Goal: Task Accomplishment & Management: Complete application form

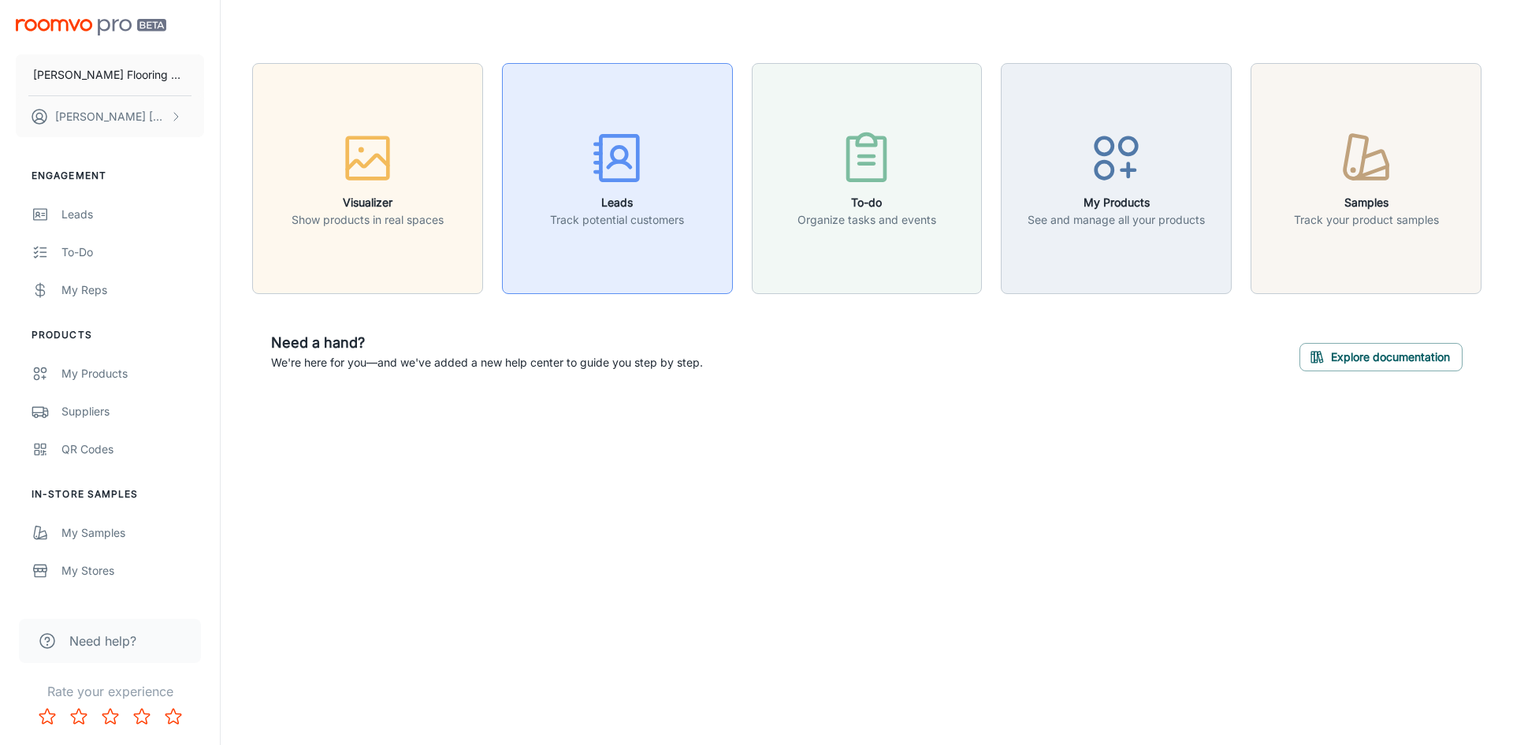
click at [615, 155] on icon "button" at bounding box center [617, 157] width 59 height 59
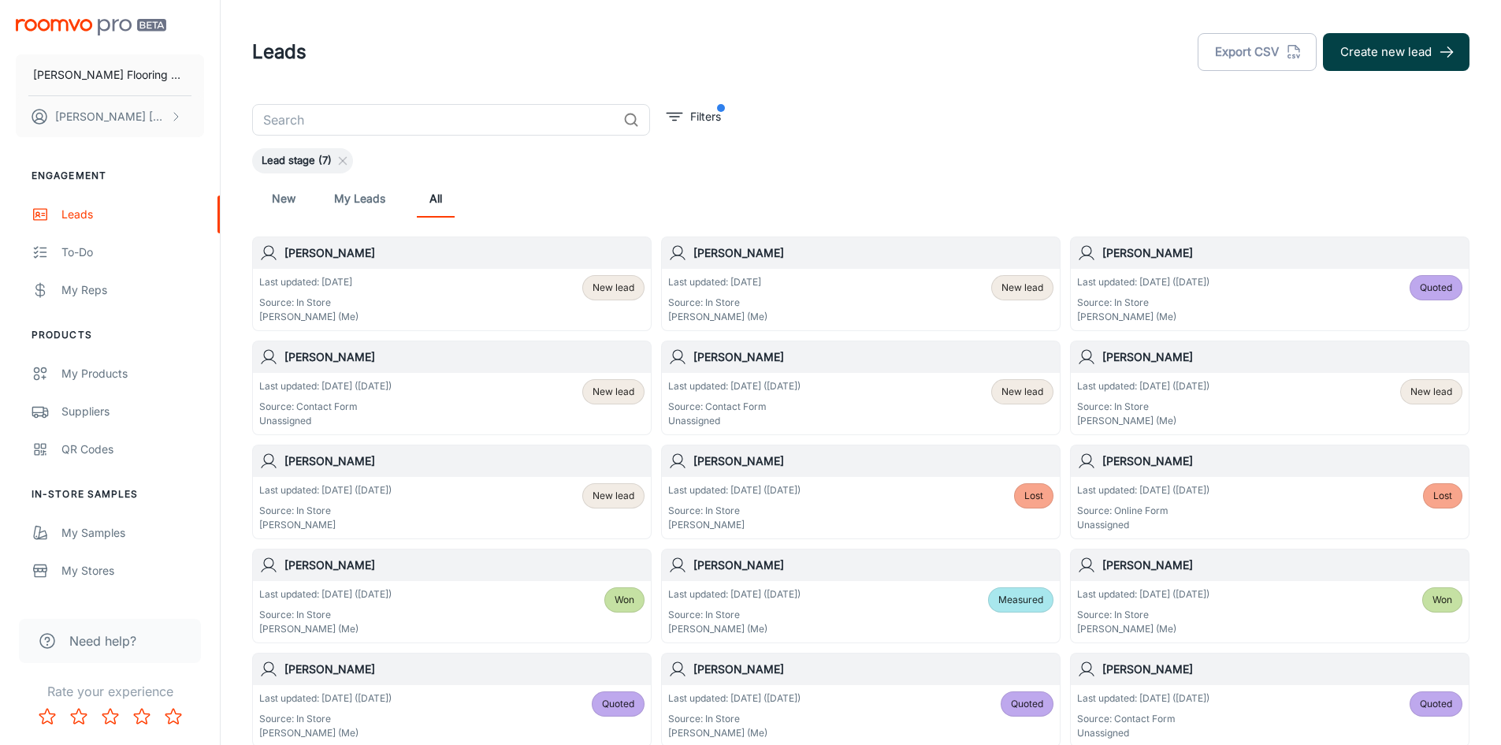
click at [1375, 51] on button "Create new lead" at bounding box center [1396, 52] width 147 height 38
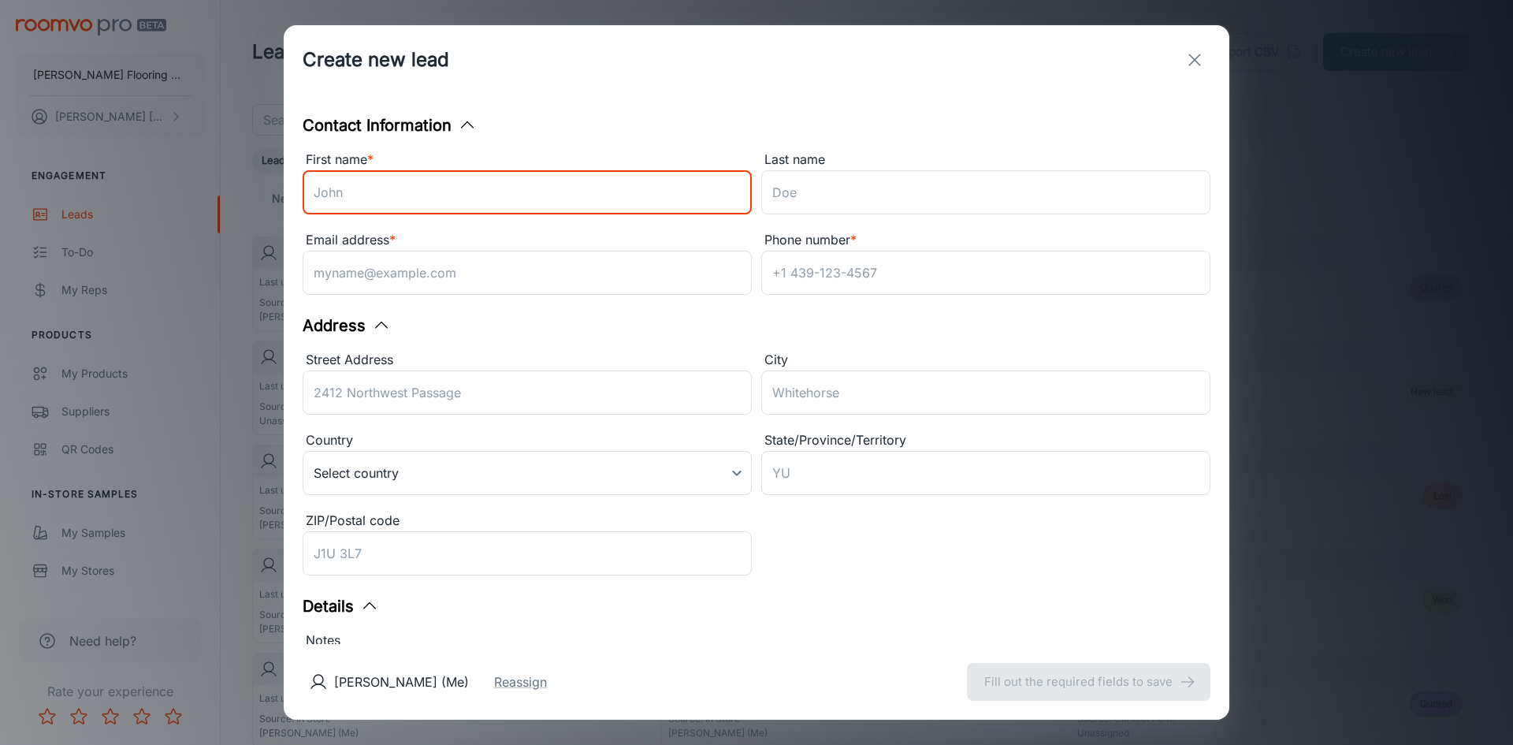
click at [359, 188] on input "First name *" at bounding box center [527, 192] width 449 height 44
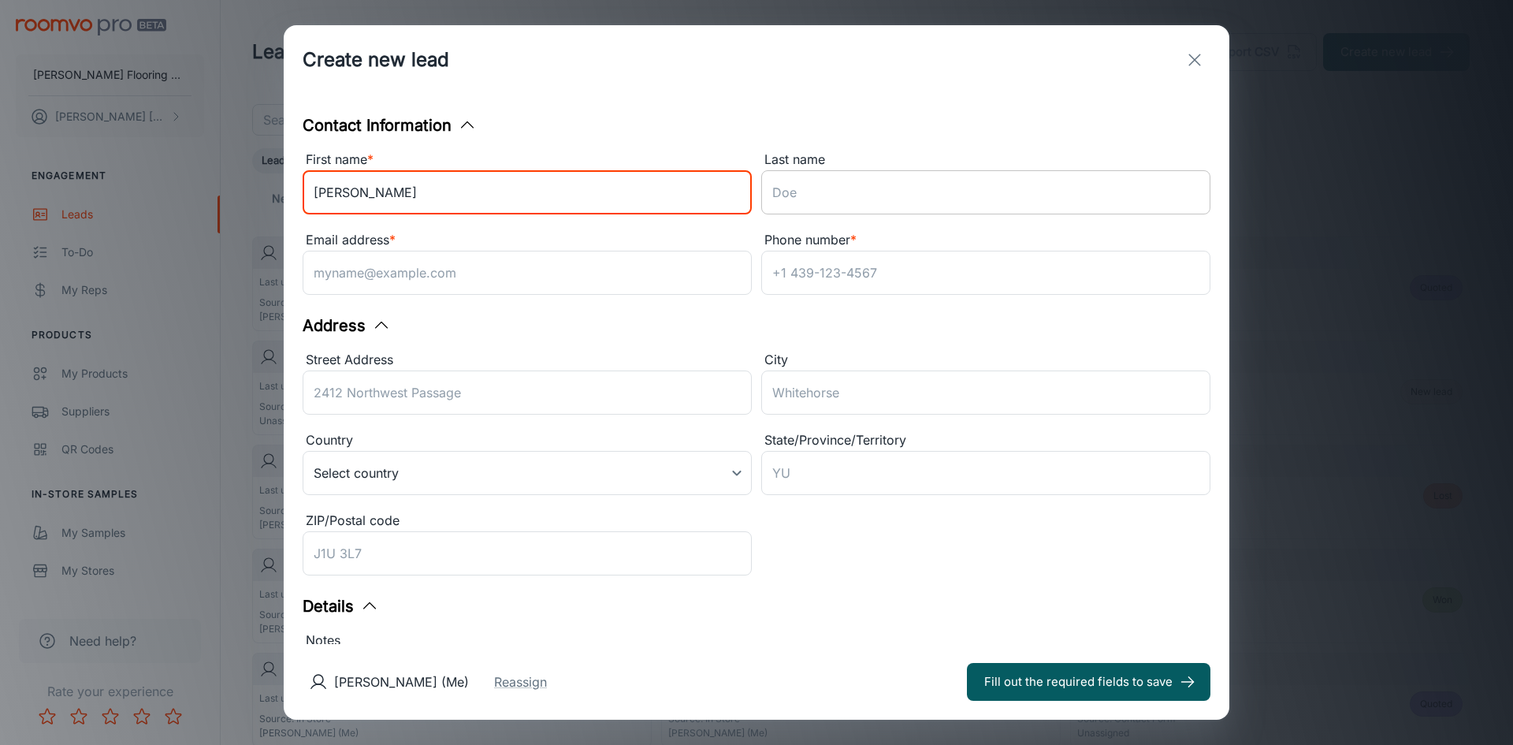
type input "[PERSON_NAME]"
click at [799, 200] on input "Last name" at bounding box center [985, 192] width 449 height 44
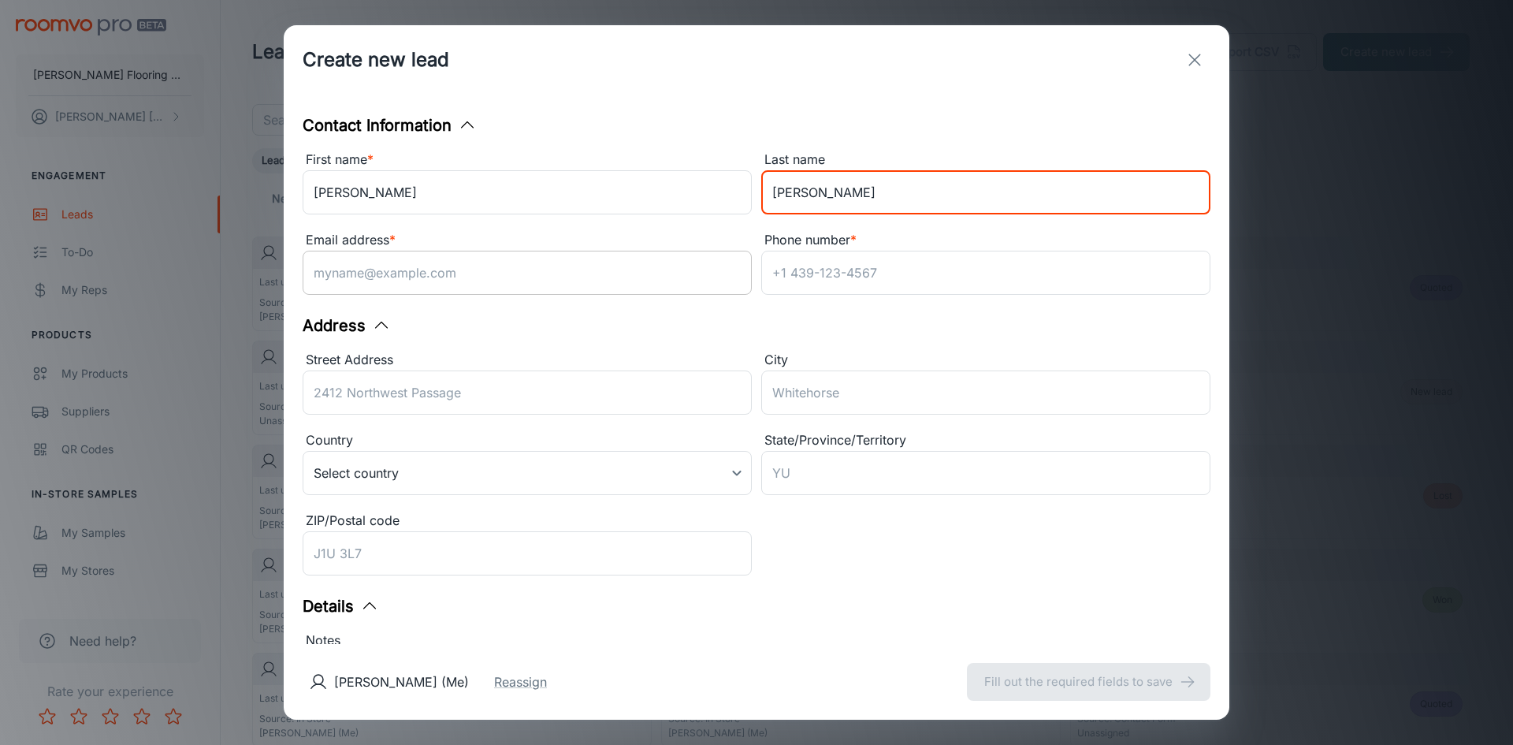
type input "[PERSON_NAME]"
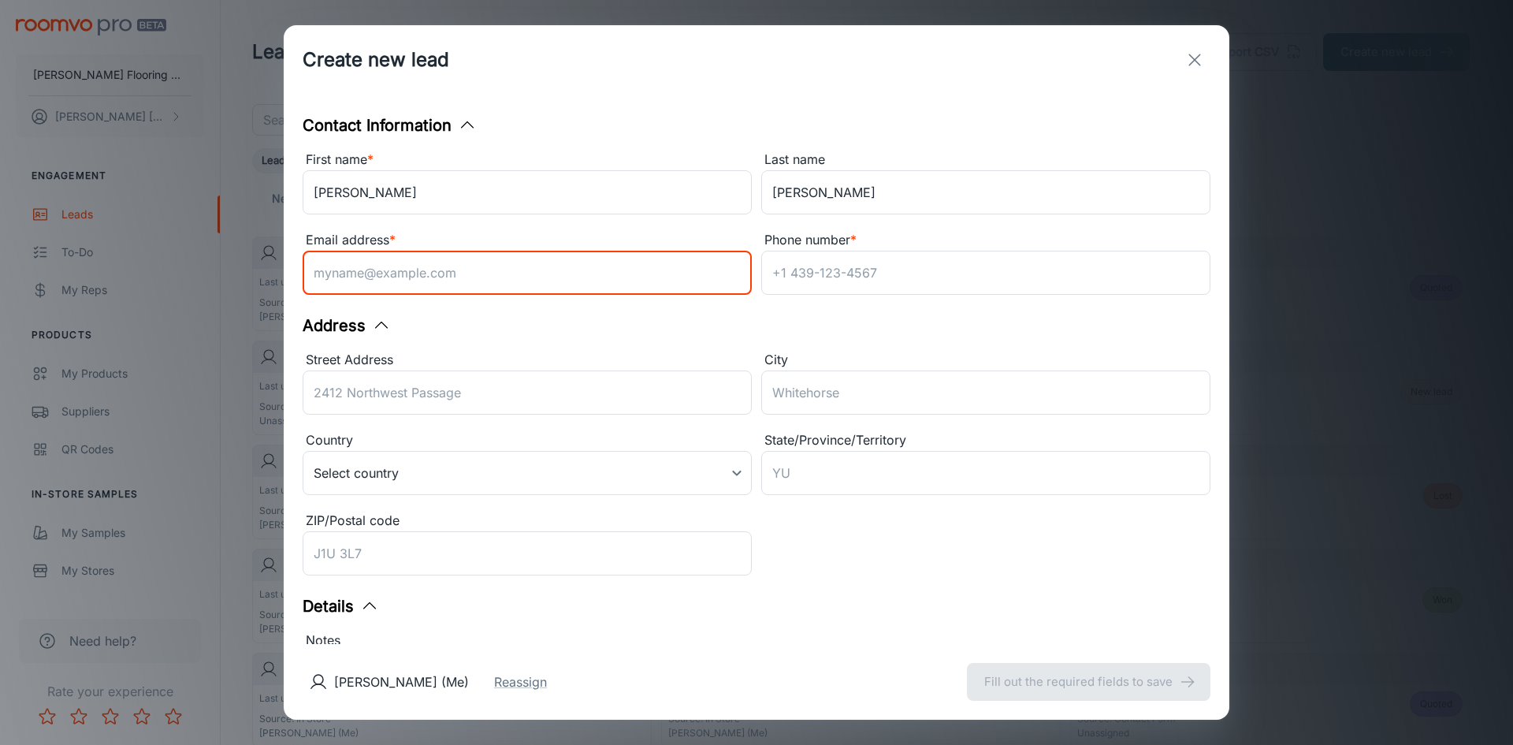
click at [450, 280] on input "Email address *" at bounding box center [527, 273] width 449 height 44
type input "[EMAIL_ADDRESS][DOMAIN_NAME]"
click at [792, 270] on input "Phone number *" at bounding box center [985, 273] width 449 height 44
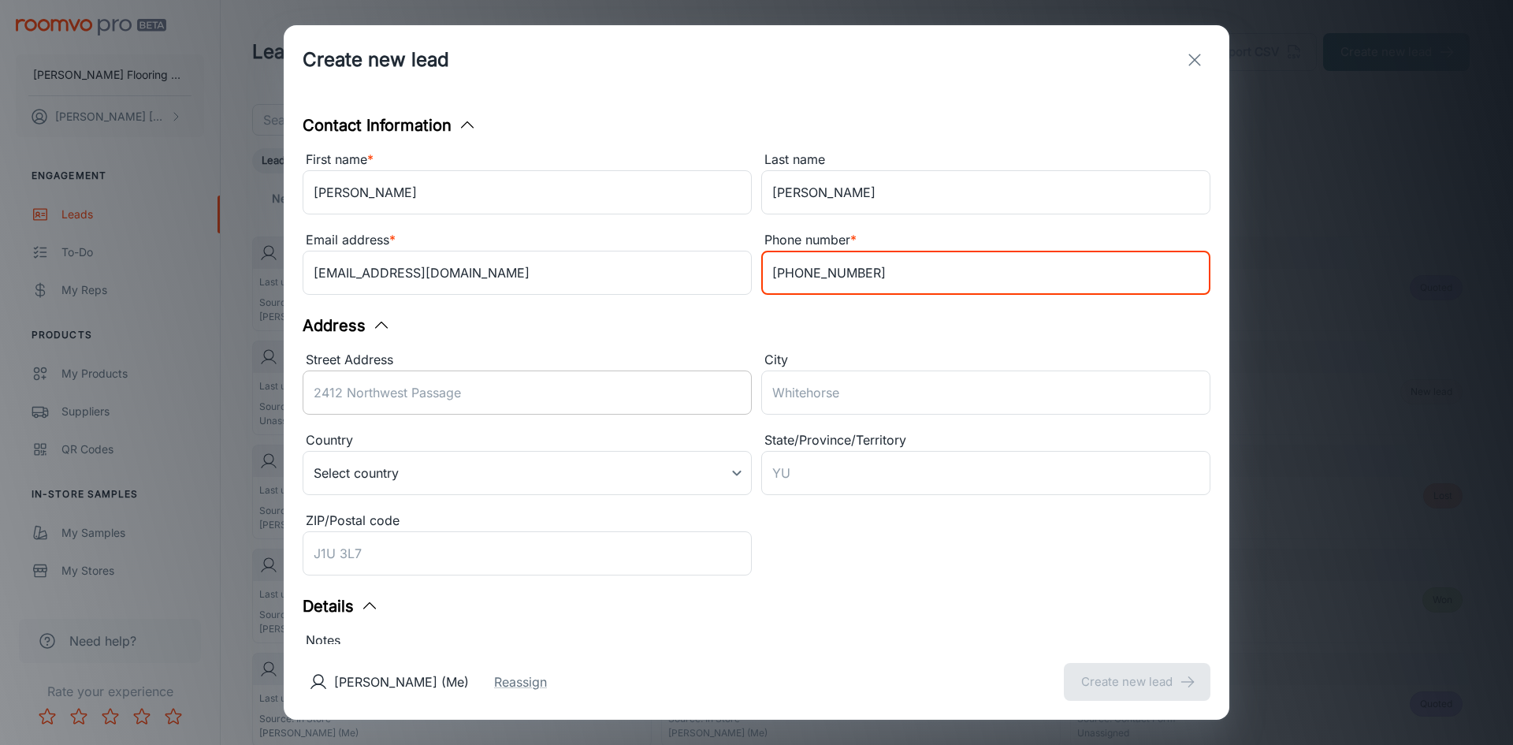
type input "[PHONE_NUMBER]"
click at [324, 387] on div "Street Address ​" at bounding box center [527, 385] width 449 height 71
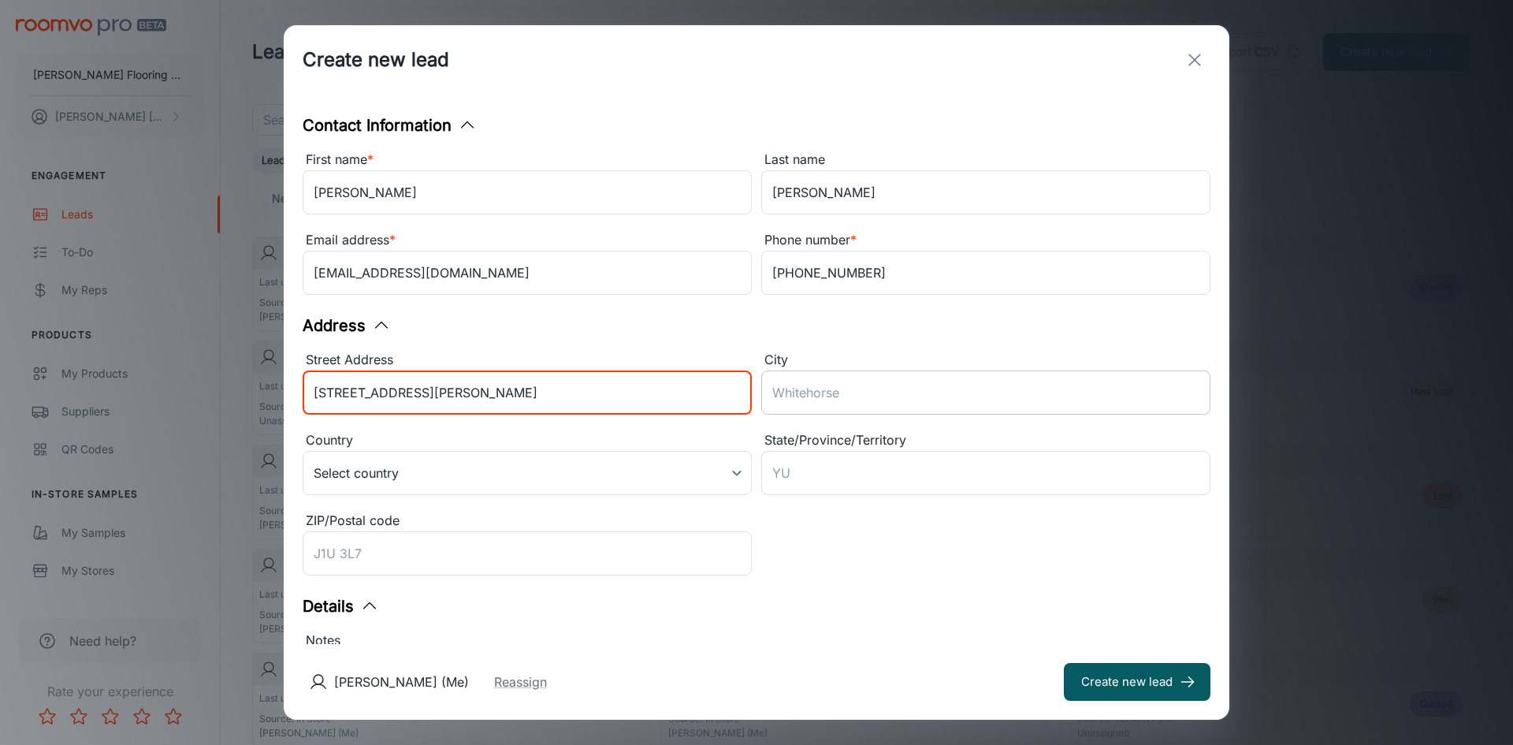
type input "[STREET_ADDRESS][PERSON_NAME]"
click at [786, 398] on input "City" at bounding box center [985, 392] width 449 height 44
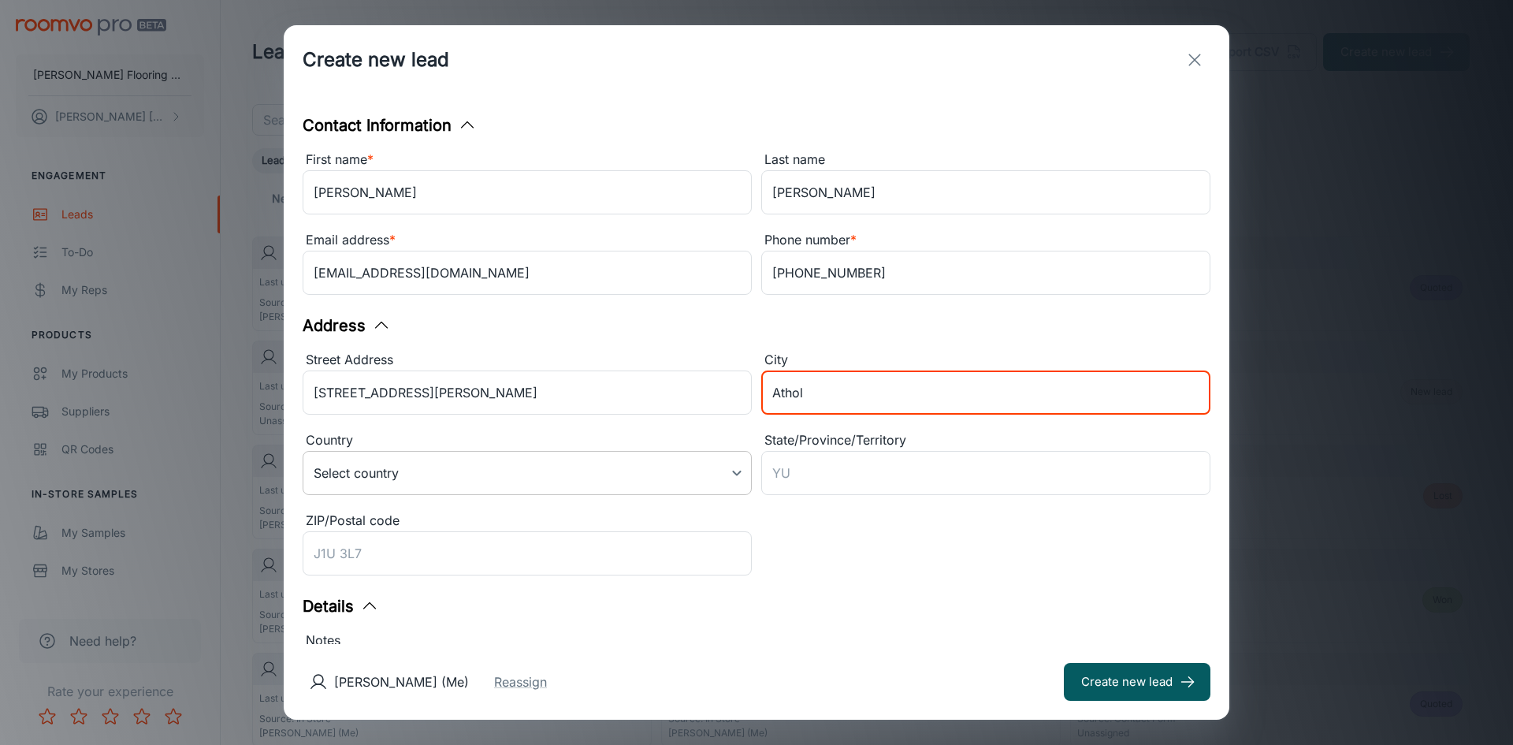
type input "Athol"
click at [732, 473] on body "[PERSON_NAME] Flooring Center [PERSON_NAME] Engagement Leads To-do My Reps Prod…" at bounding box center [756, 372] width 1513 height 745
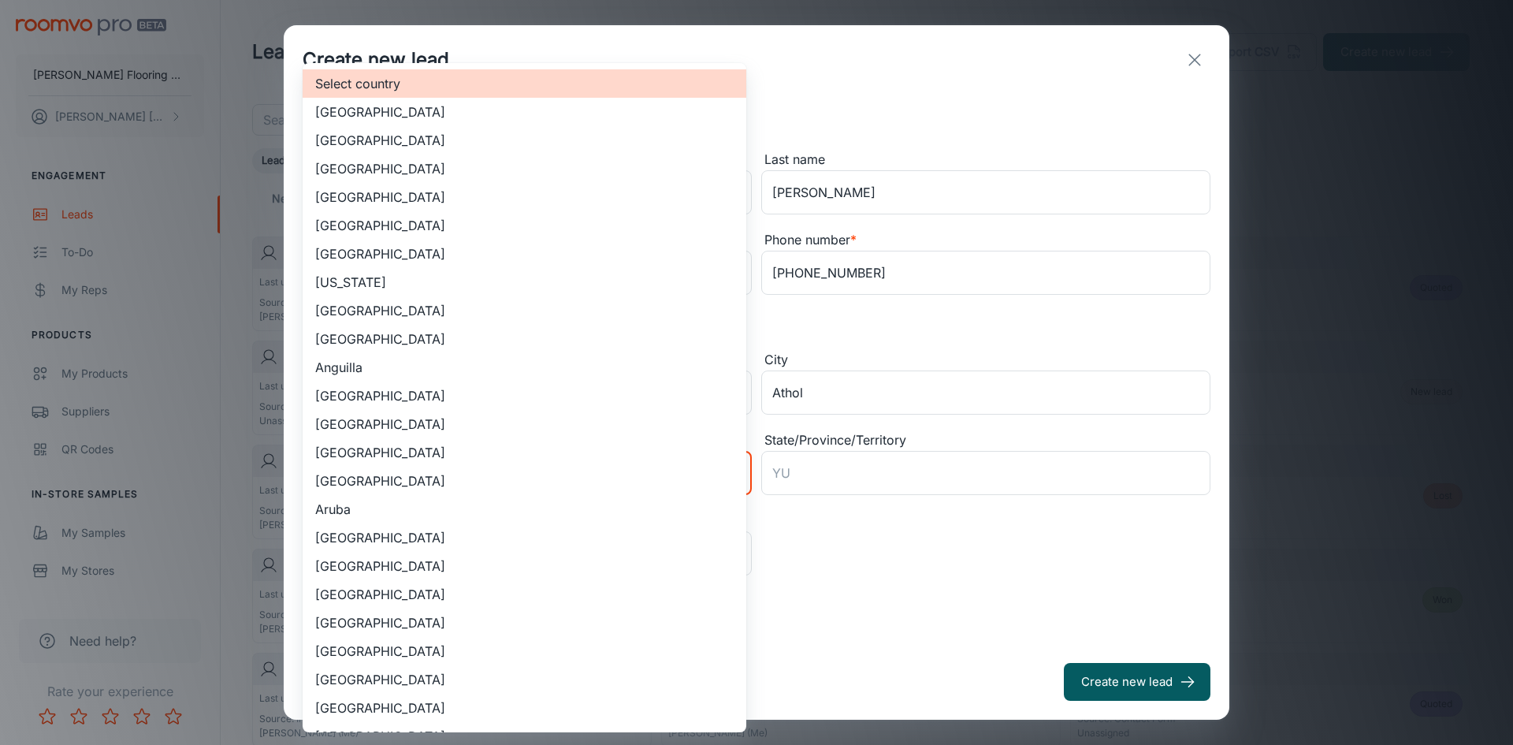
click at [485, 138] on li "[GEOGRAPHIC_DATA]" at bounding box center [525, 140] width 444 height 28
type input "US"
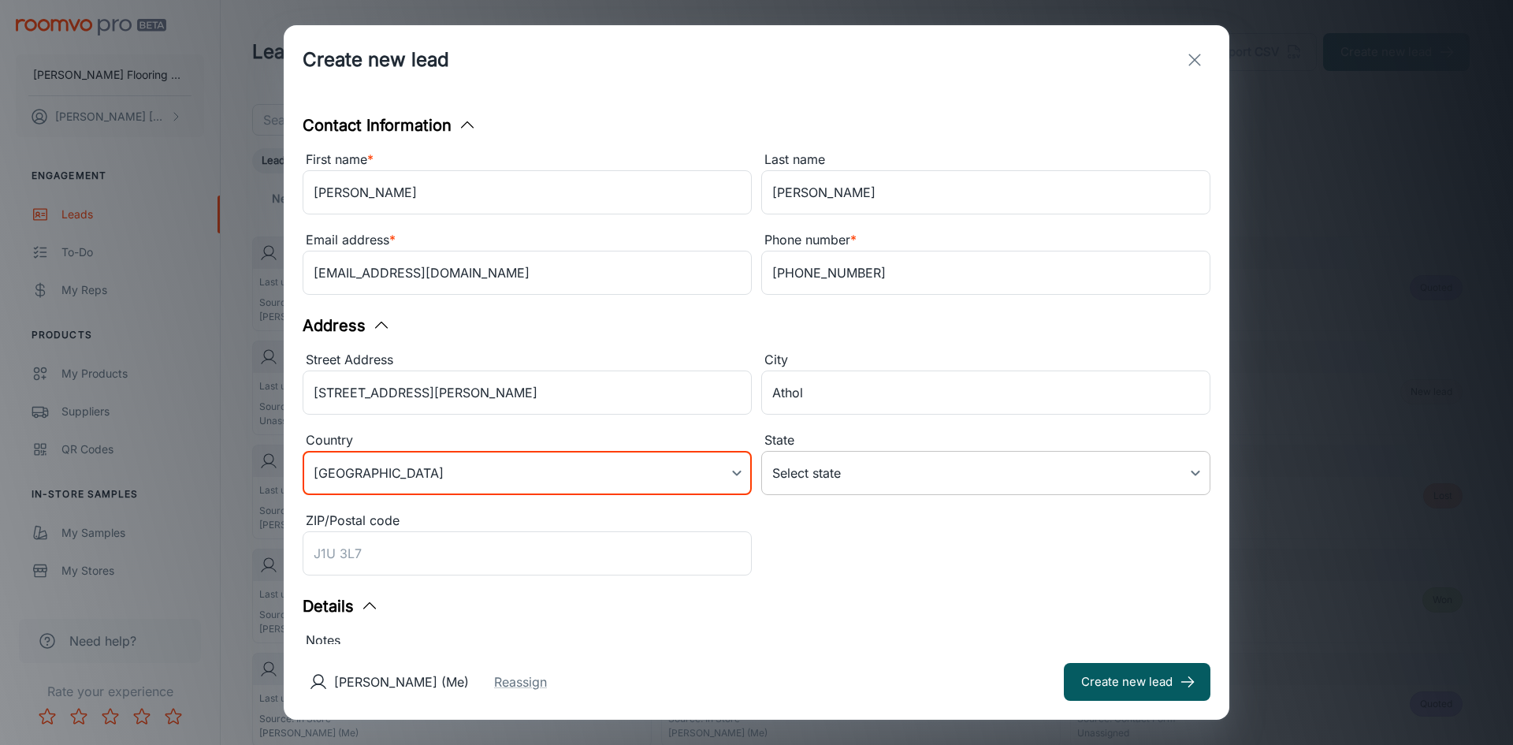
click at [864, 475] on body "[PERSON_NAME] Flooring Center [PERSON_NAME] Engagement Leads To-do My Reps Prod…" at bounding box center [756, 372] width 1513 height 745
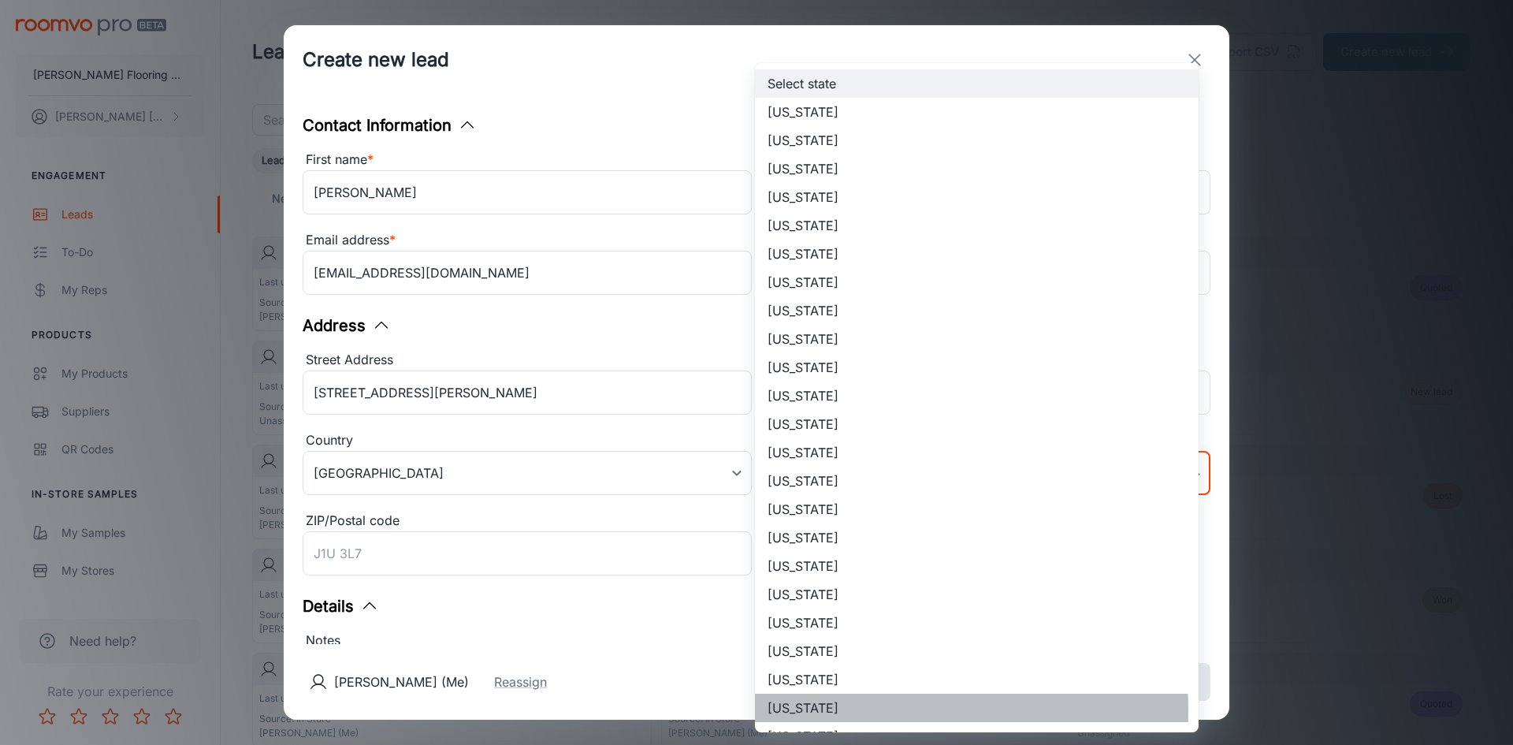
click at [803, 710] on li "[US_STATE]" at bounding box center [977, 707] width 444 height 28
type input "[US_STATE]"
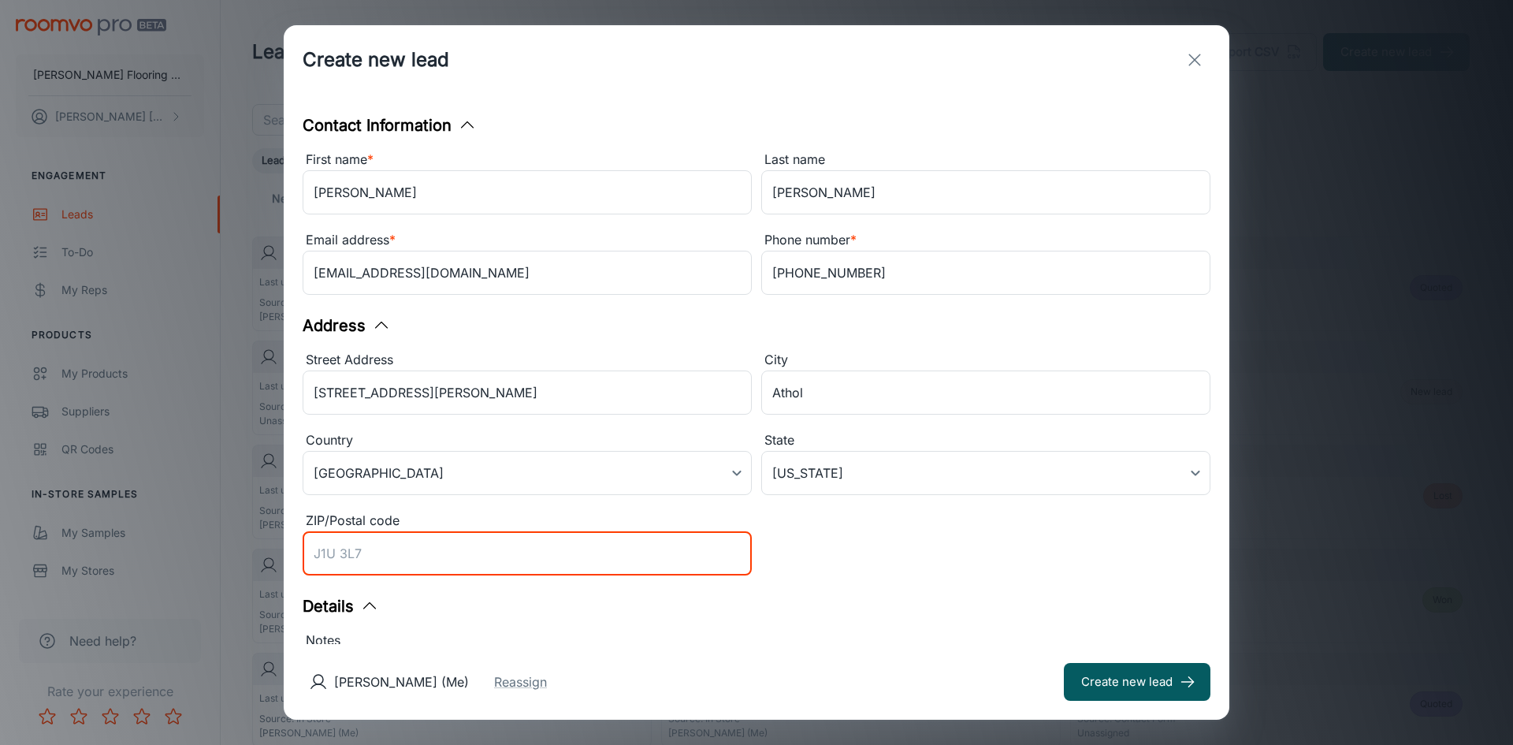
click at [373, 548] on input "ZIP/Postal code" at bounding box center [527, 553] width 449 height 44
type input "01331"
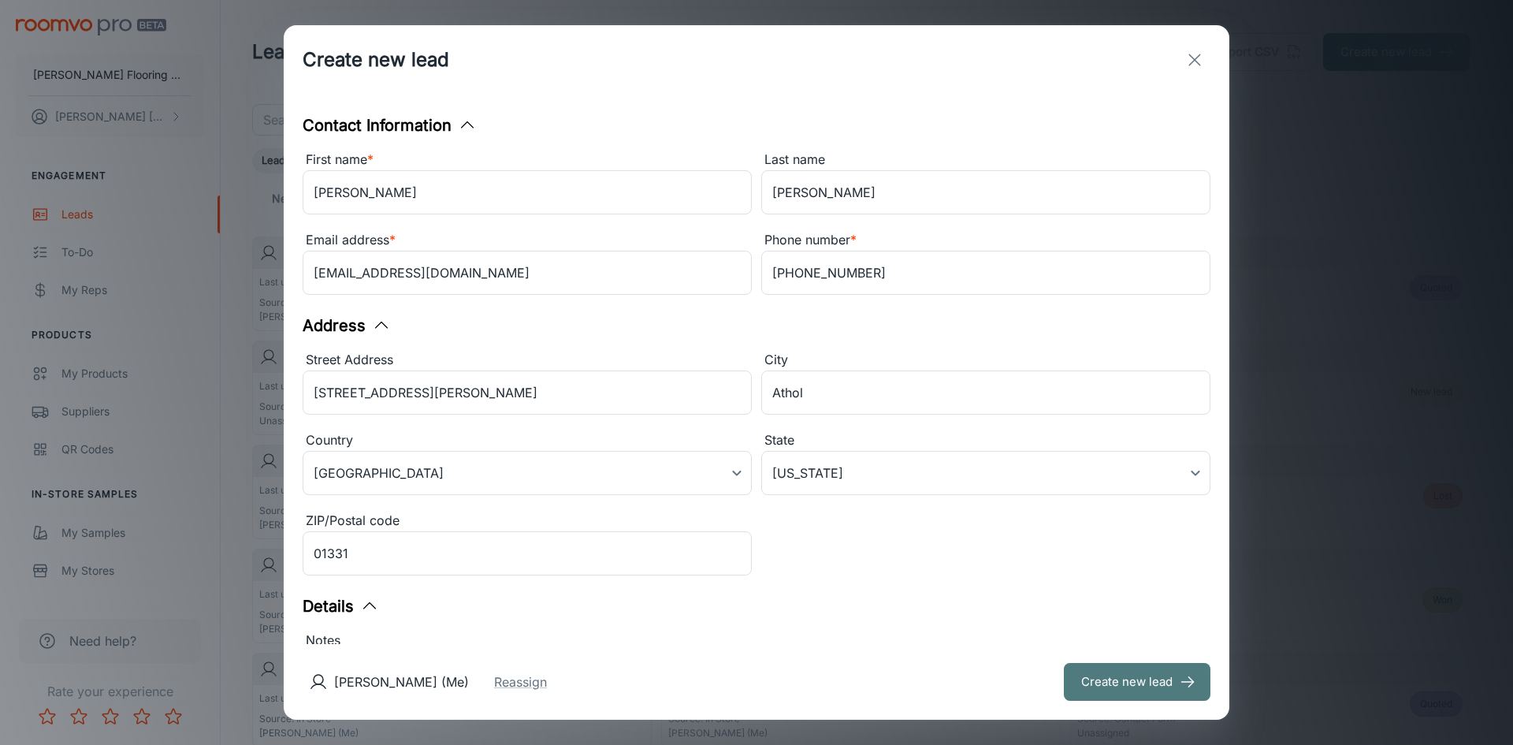
click at [1101, 675] on button "Create new lead" at bounding box center [1137, 682] width 147 height 38
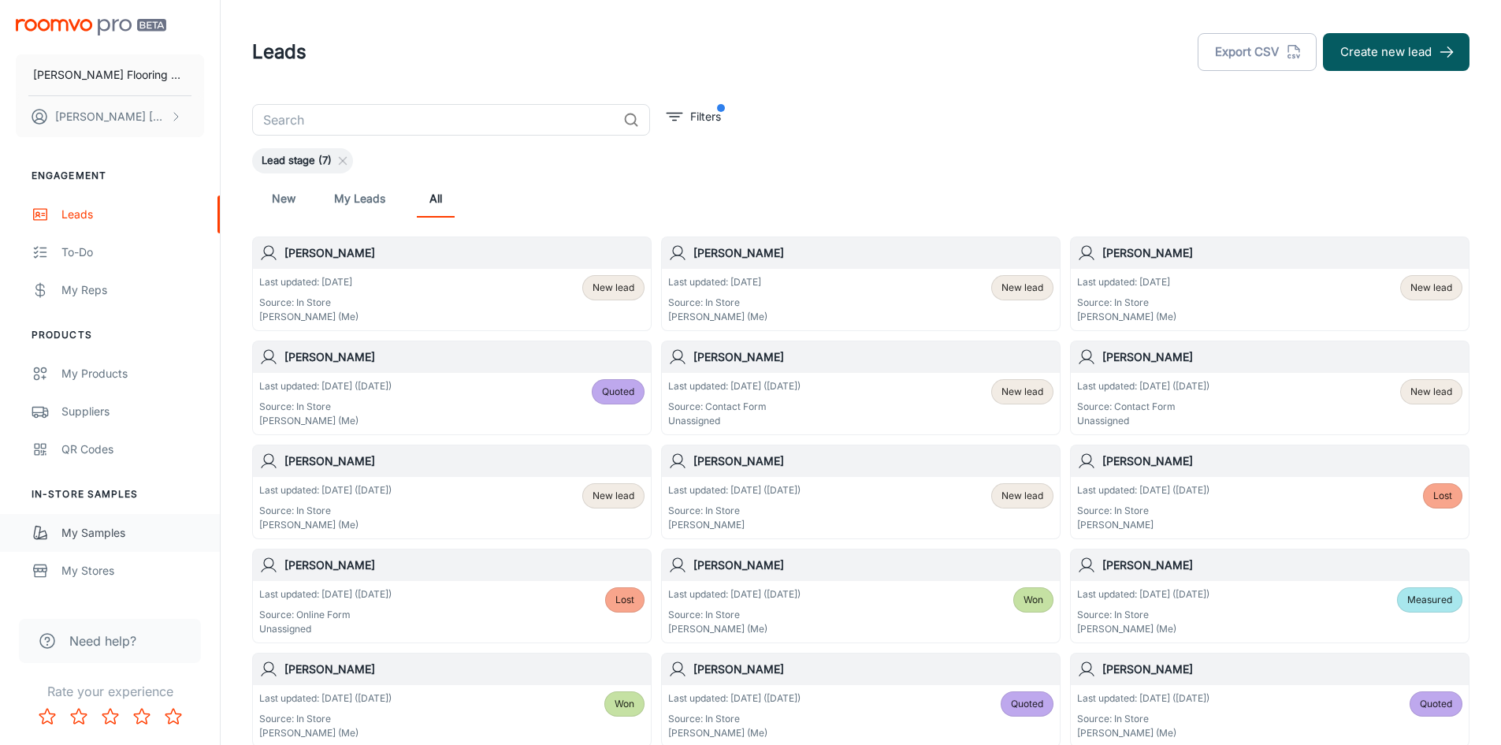
click at [89, 531] on div "My Samples" at bounding box center [132, 532] width 143 height 17
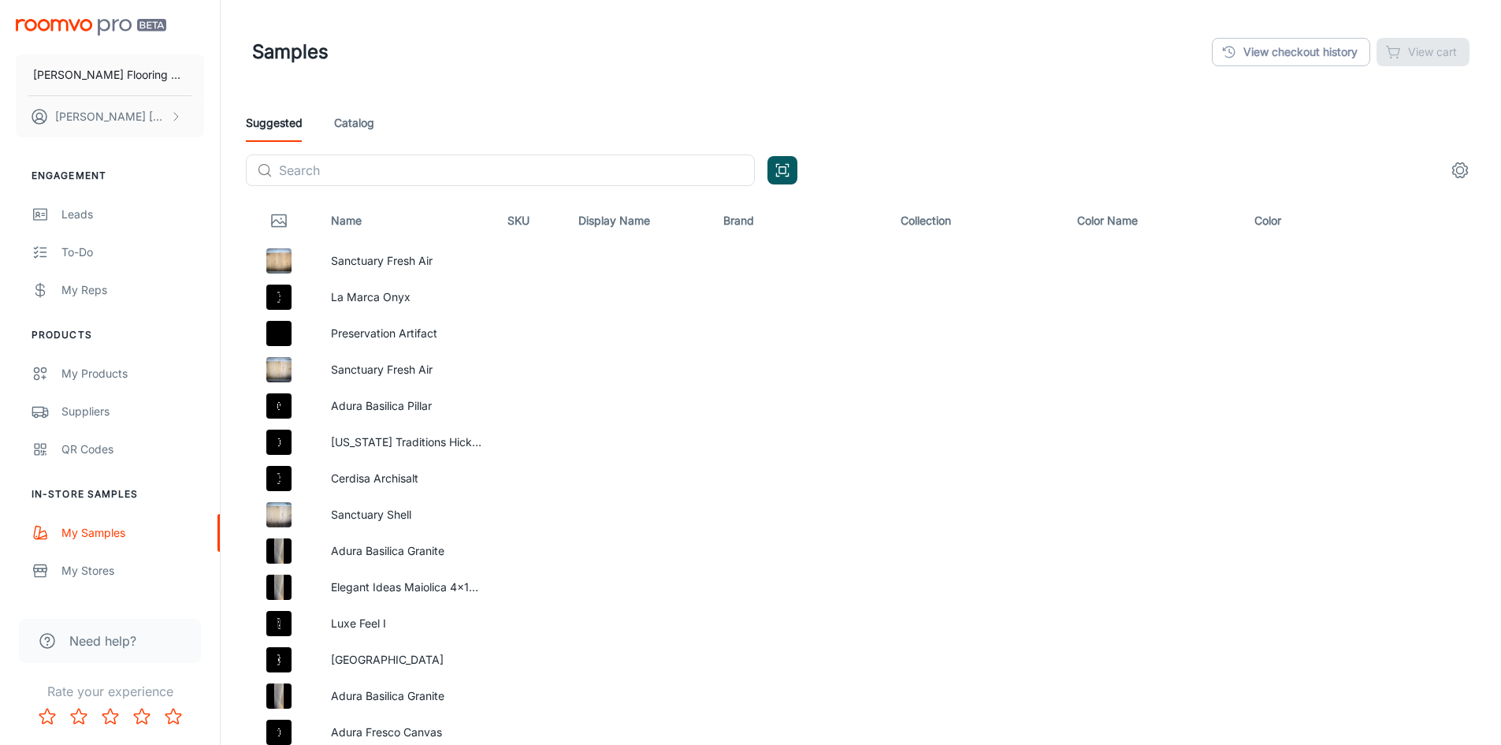
click at [353, 124] on link "Catalog" at bounding box center [354, 123] width 40 height 38
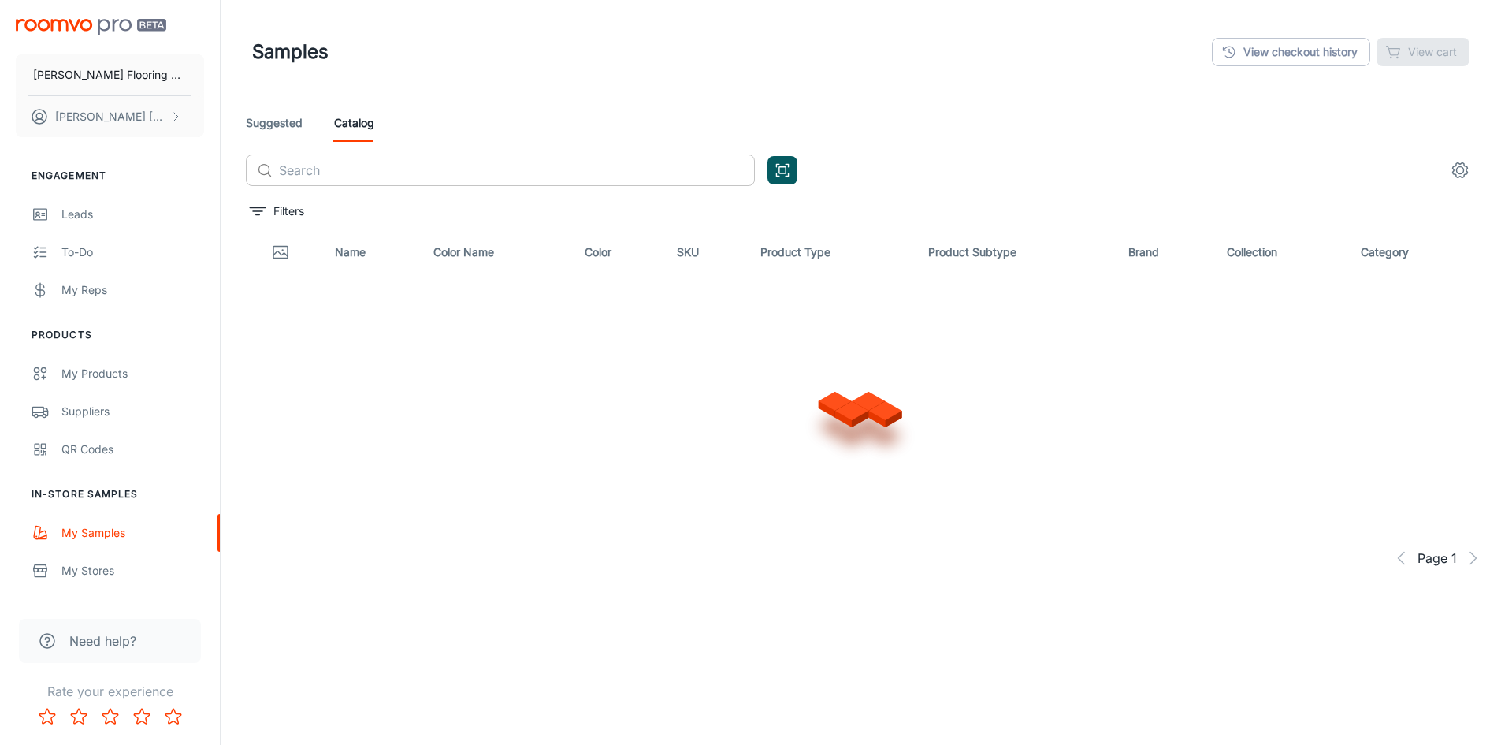
click at [393, 173] on input "text" at bounding box center [517, 170] width 476 height 32
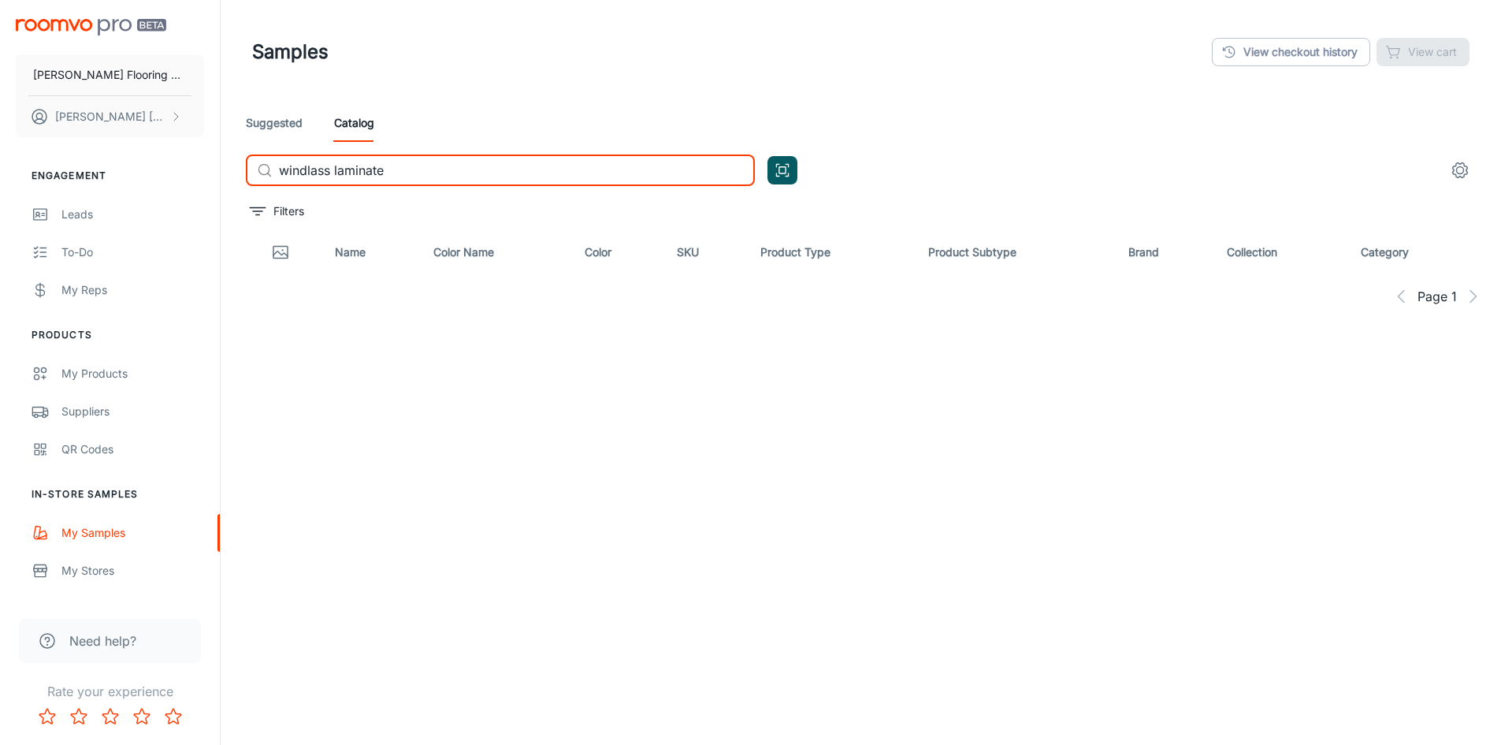
type input "windlass laminate"
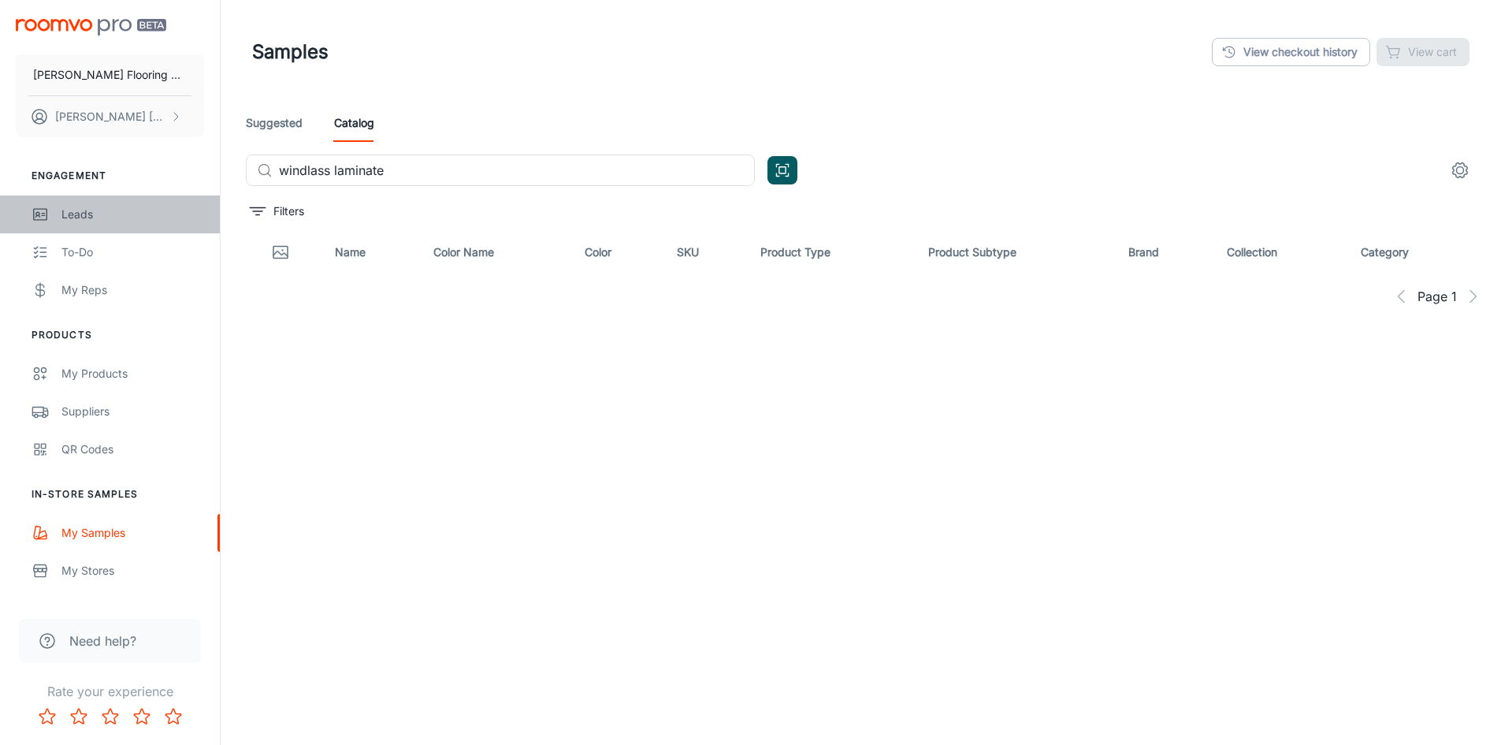
click at [77, 216] on div "Leads" at bounding box center [132, 214] width 143 height 17
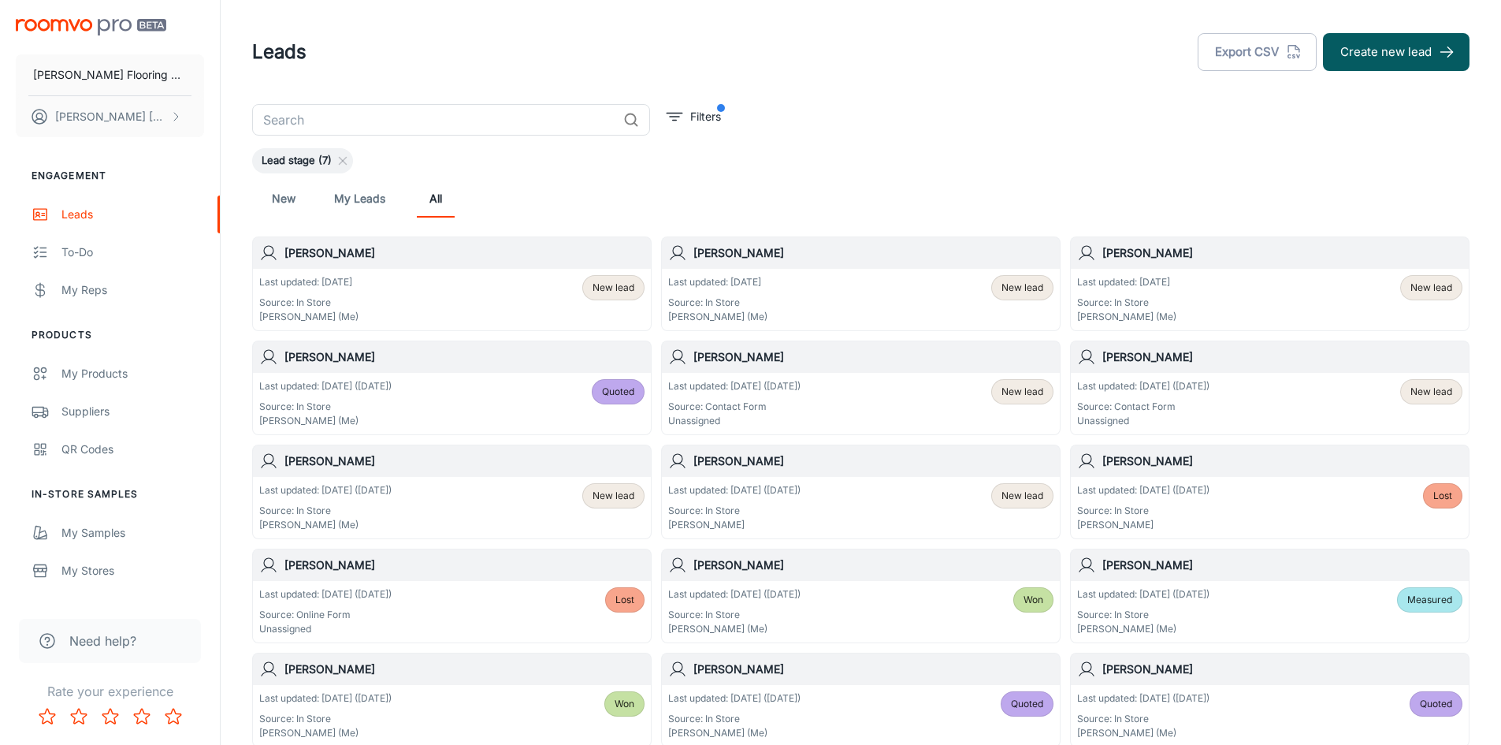
click at [368, 292] on div "Last updated: [DATE] Source: In Store [PERSON_NAME] (Me) New lead" at bounding box center [451, 299] width 385 height 49
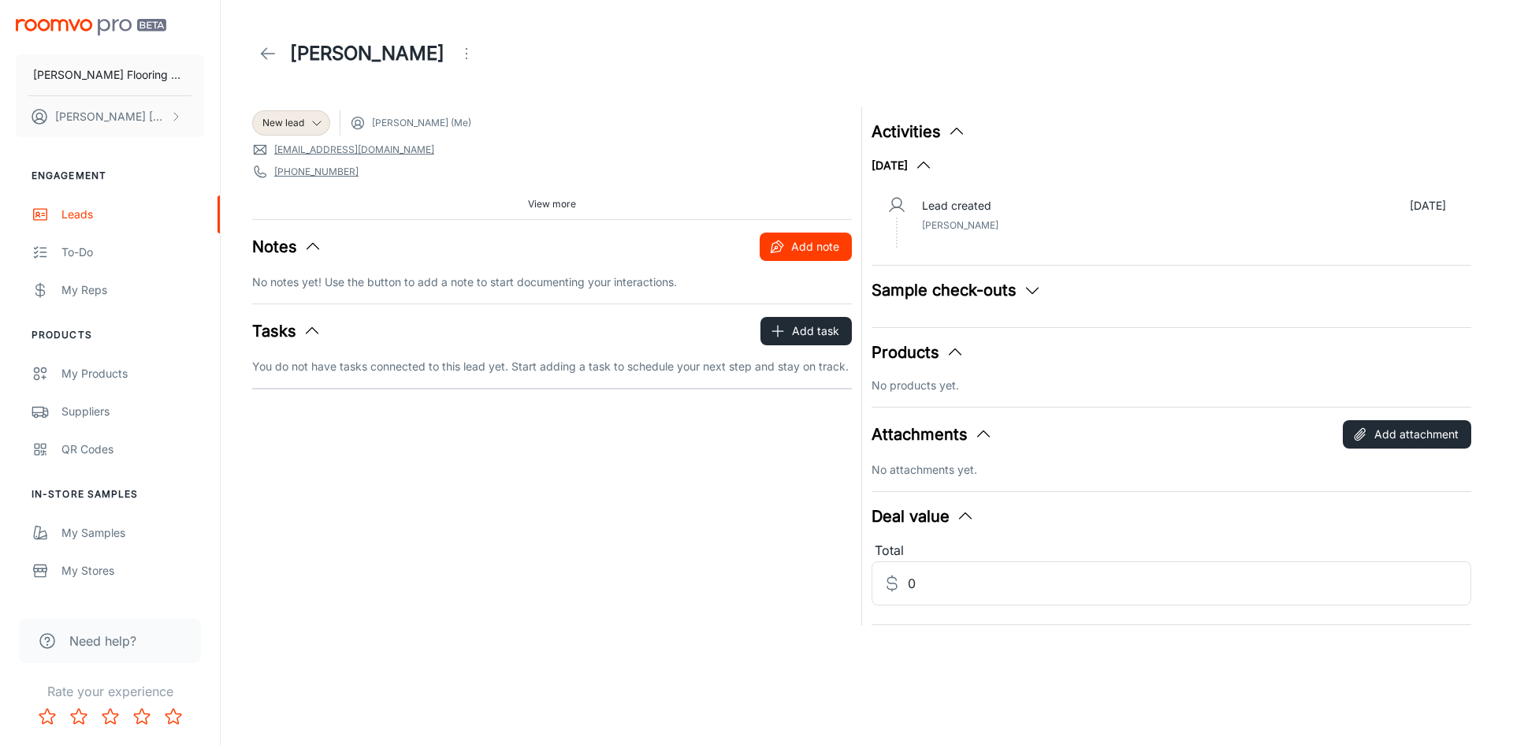
click at [793, 253] on button "Add note" at bounding box center [806, 246] width 92 height 28
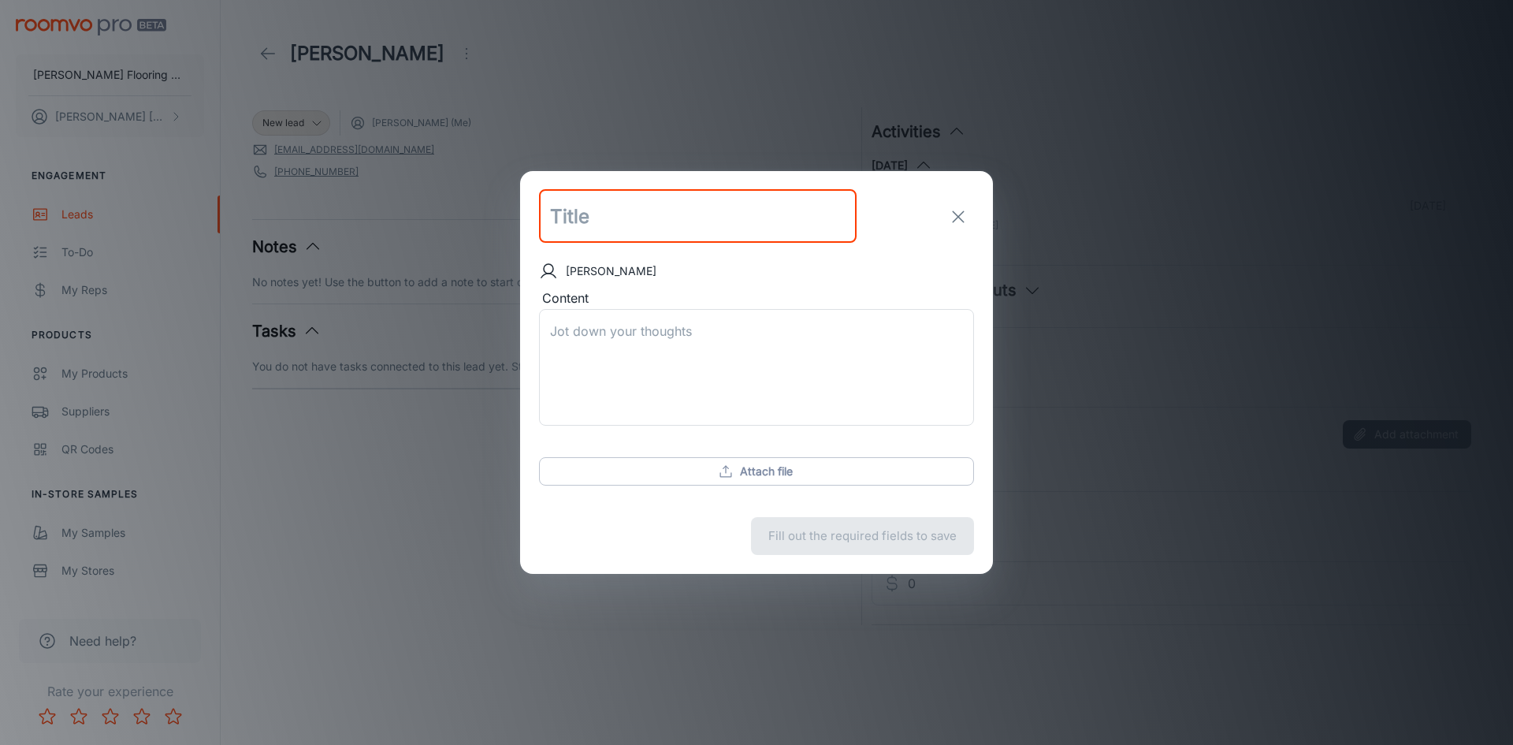
click at [625, 210] on input "text" at bounding box center [698, 217] width 318 height 54
type input "Samples"
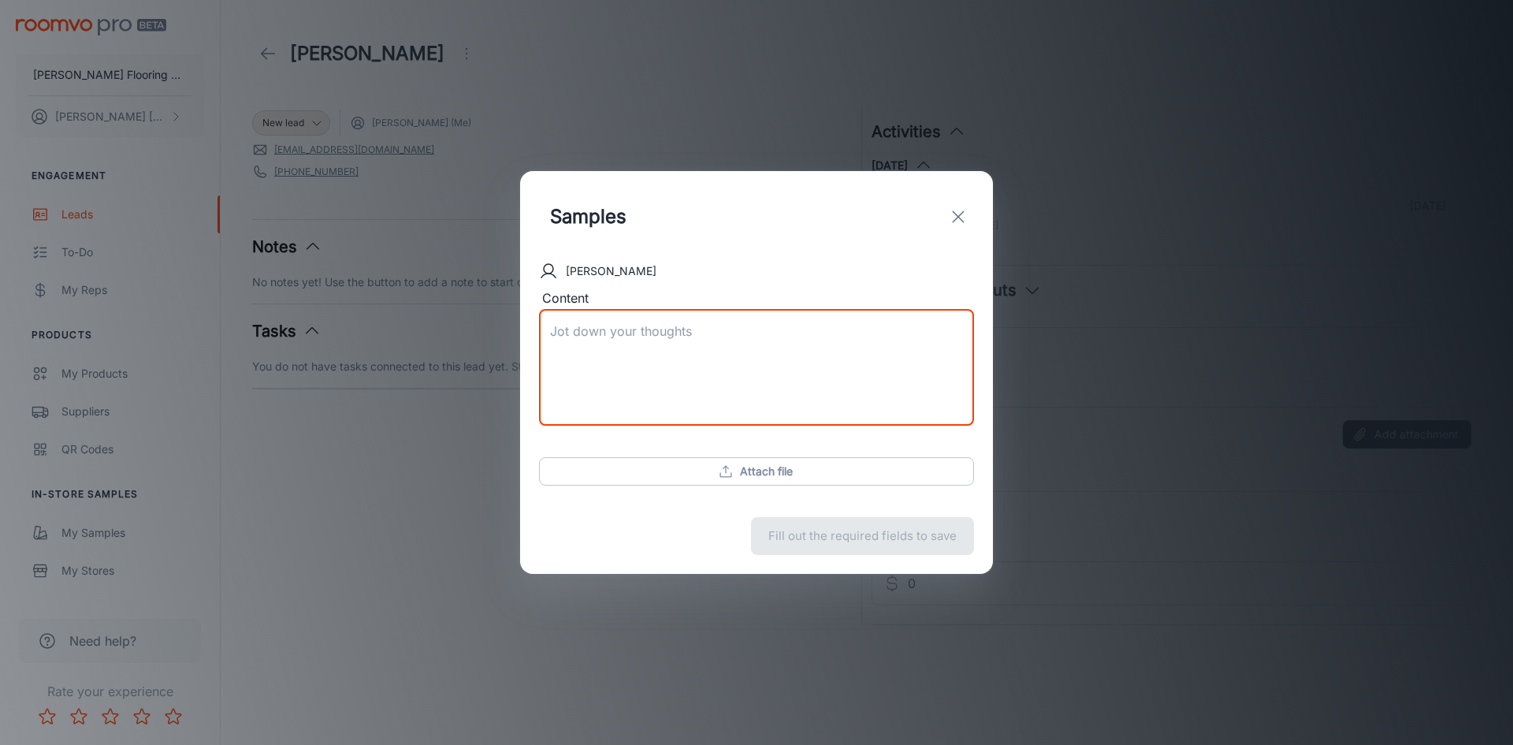
click at [567, 336] on textarea "Content" at bounding box center [756, 367] width 413 height 91
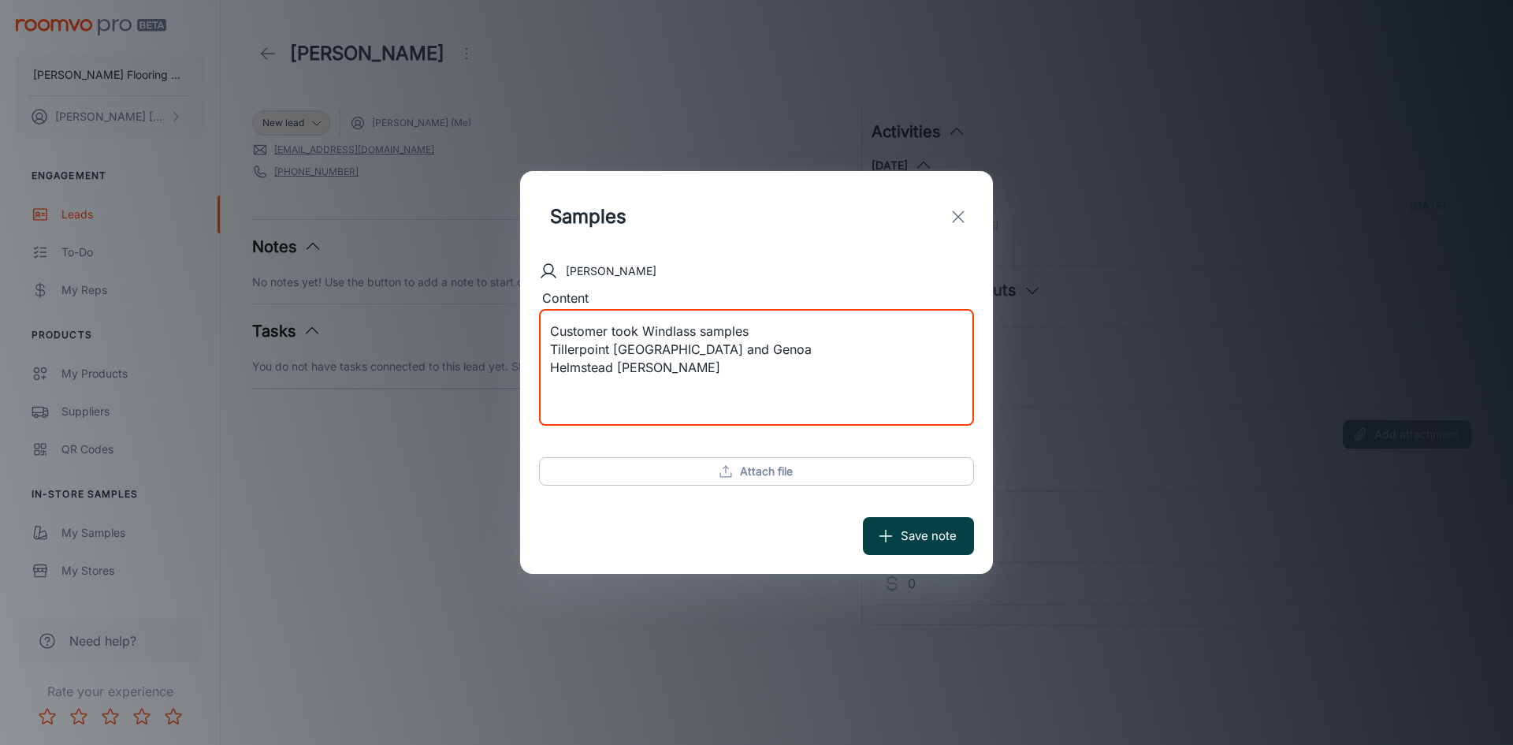
type textarea "Customer took Windlass samples Tillerpoint [GEOGRAPHIC_DATA] and Genoa Helmstea…"
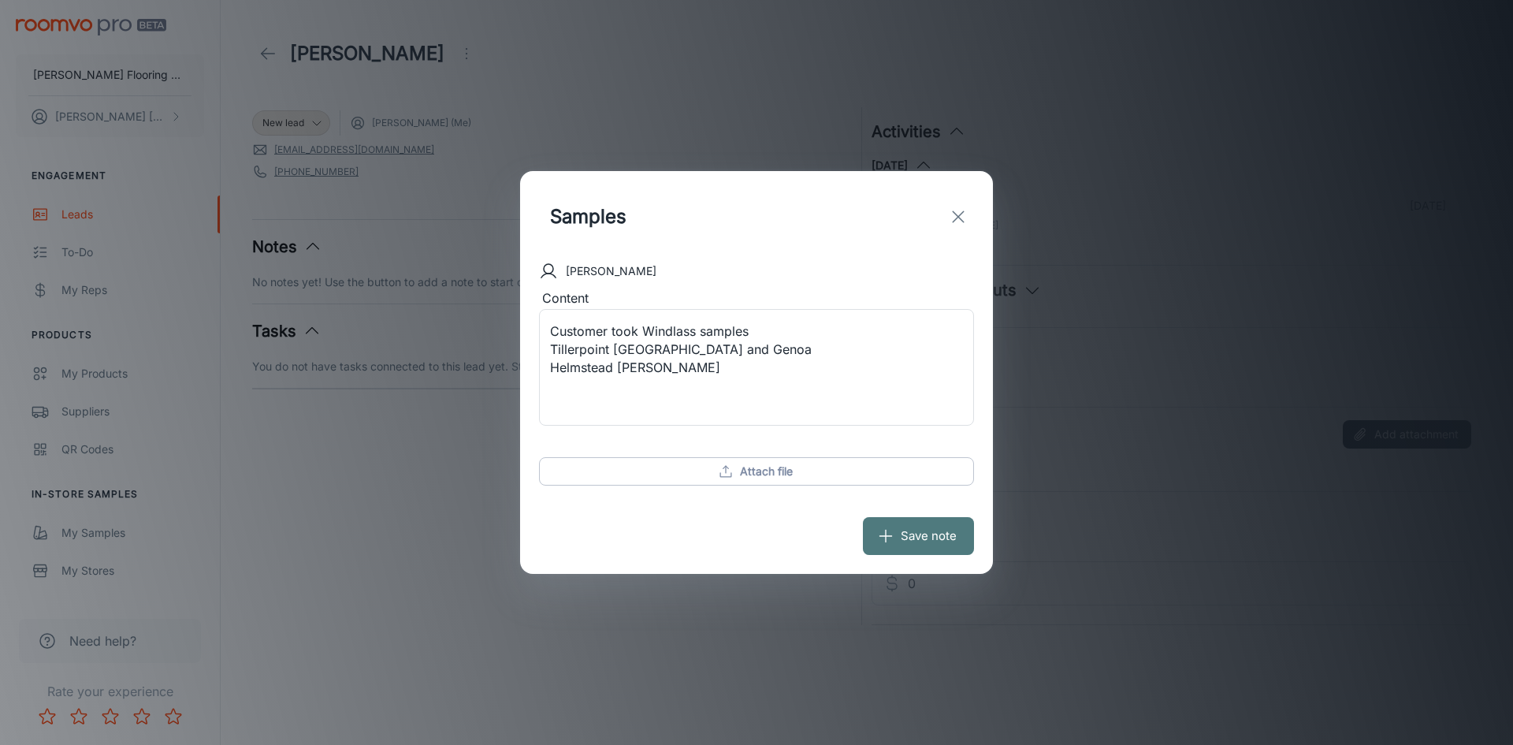
click at [912, 533] on button "Save note" at bounding box center [918, 536] width 111 height 38
